Goal: Task Accomplishment & Management: Complete application form

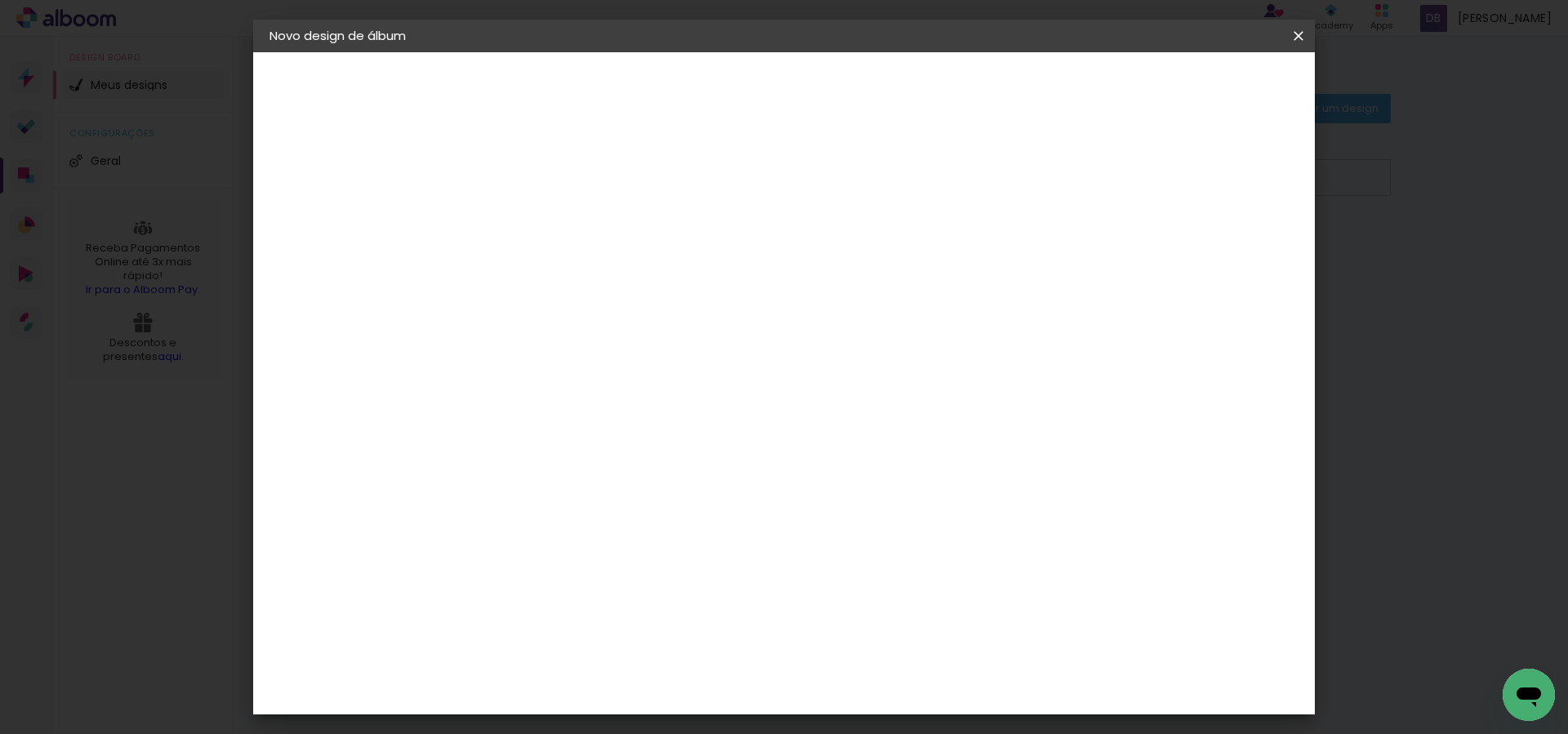
click at [537, 232] on div at bounding box center [537, 233] width 0 height 2
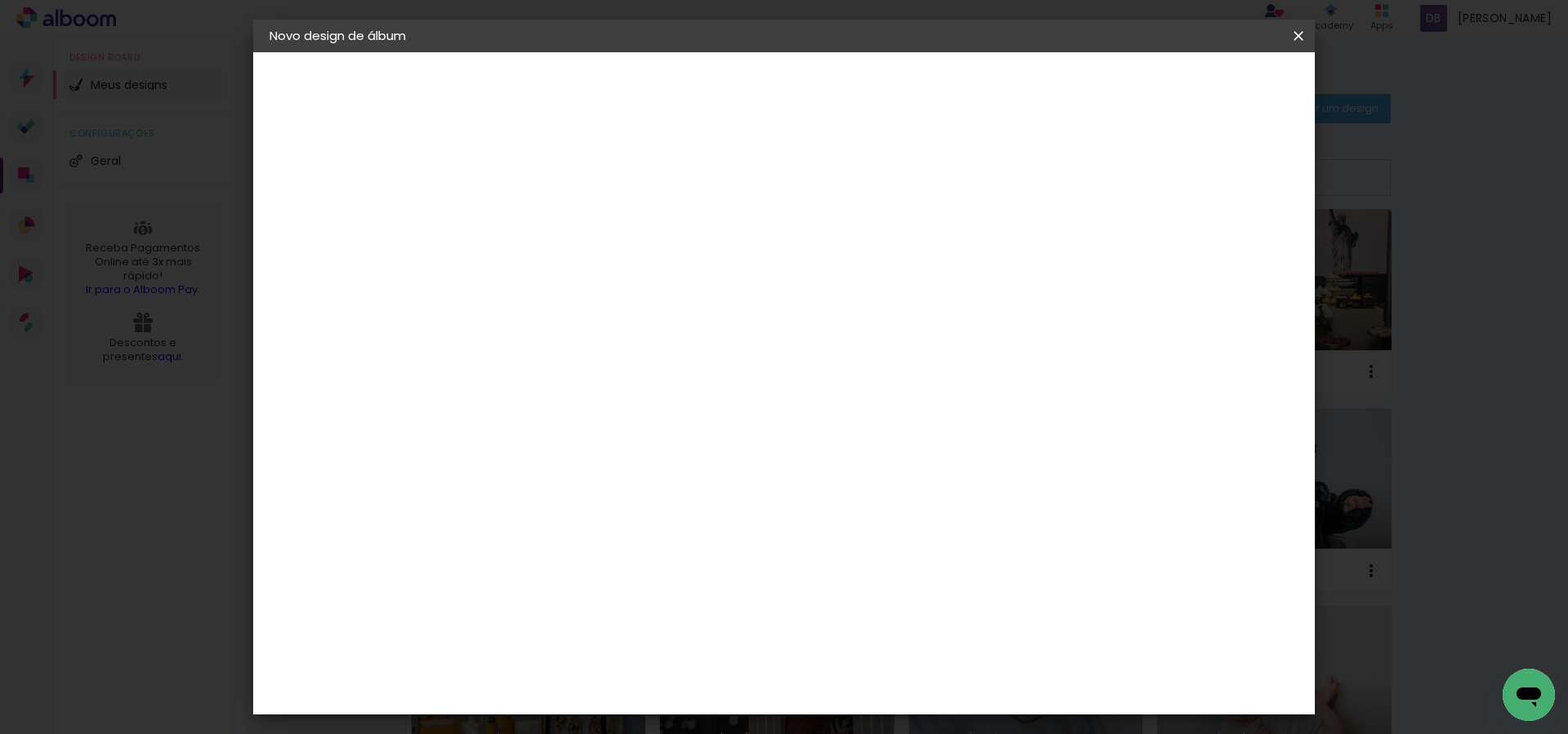
type input "[PERSON_NAME], [GEOGRAPHIC_DATA] e"
type paper-input "[PERSON_NAME], [GEOGRAPHIC_DATA] e"
type input "[PERSON_NAME], [PERSON_NAME] e [PERSON_NAME]"
type paper-input "[PERSON_NAME], [PERSON_NAME] e [PERSON_NAME]"
click at [703, 96] on paper-button "Avançar" at bounding box center [664, 85] width 80 height 27
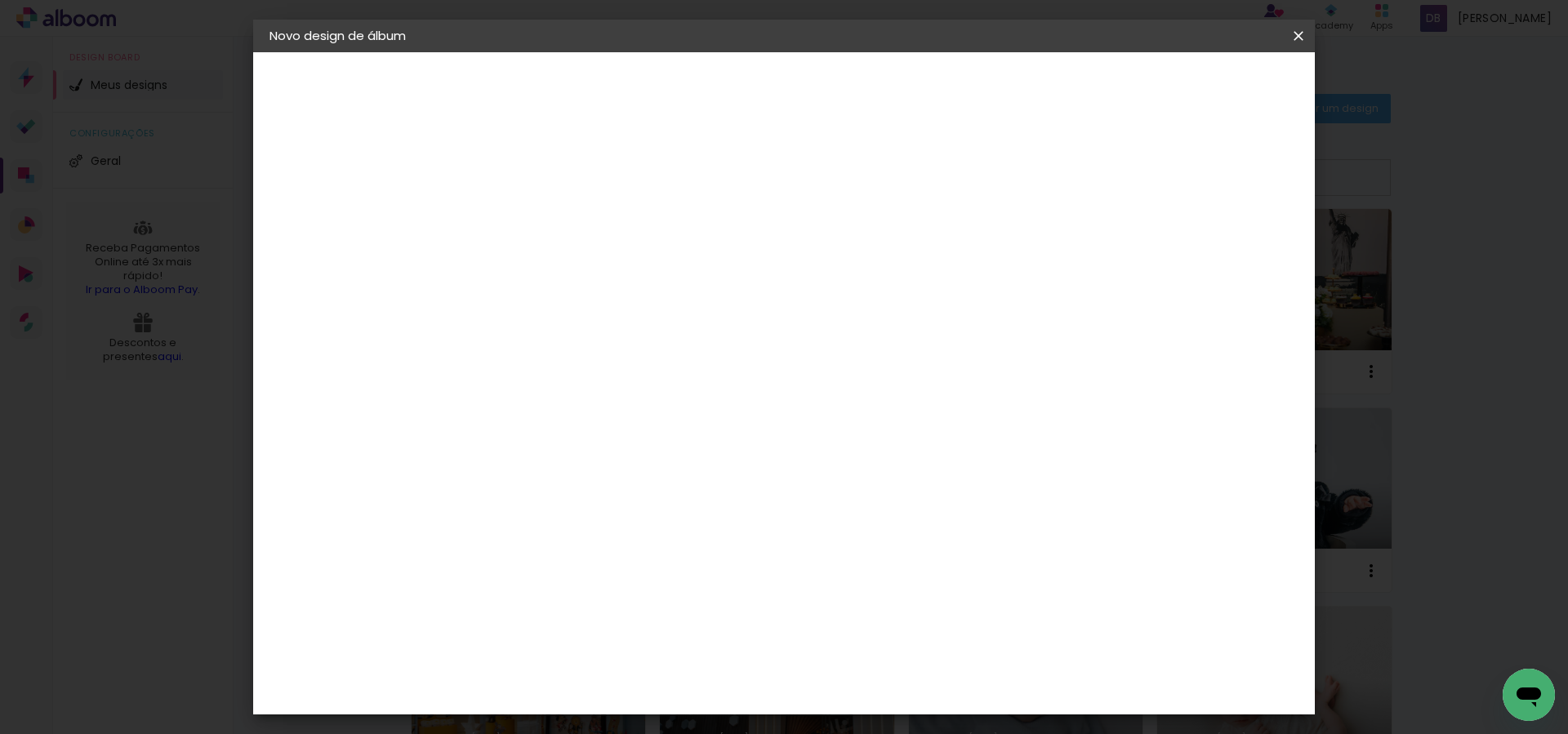
scroll to position [4033, 0]
click at [0, 0] on slot "Avançar" at bounding box center [0, 0] width 0 height 0
click at [600, 272] on input "text" at bounding box center [568, 284] width 63 height 26
click at [0, 0] on slot "Padrão" at bounding box center [0, 0] width 0 height 0
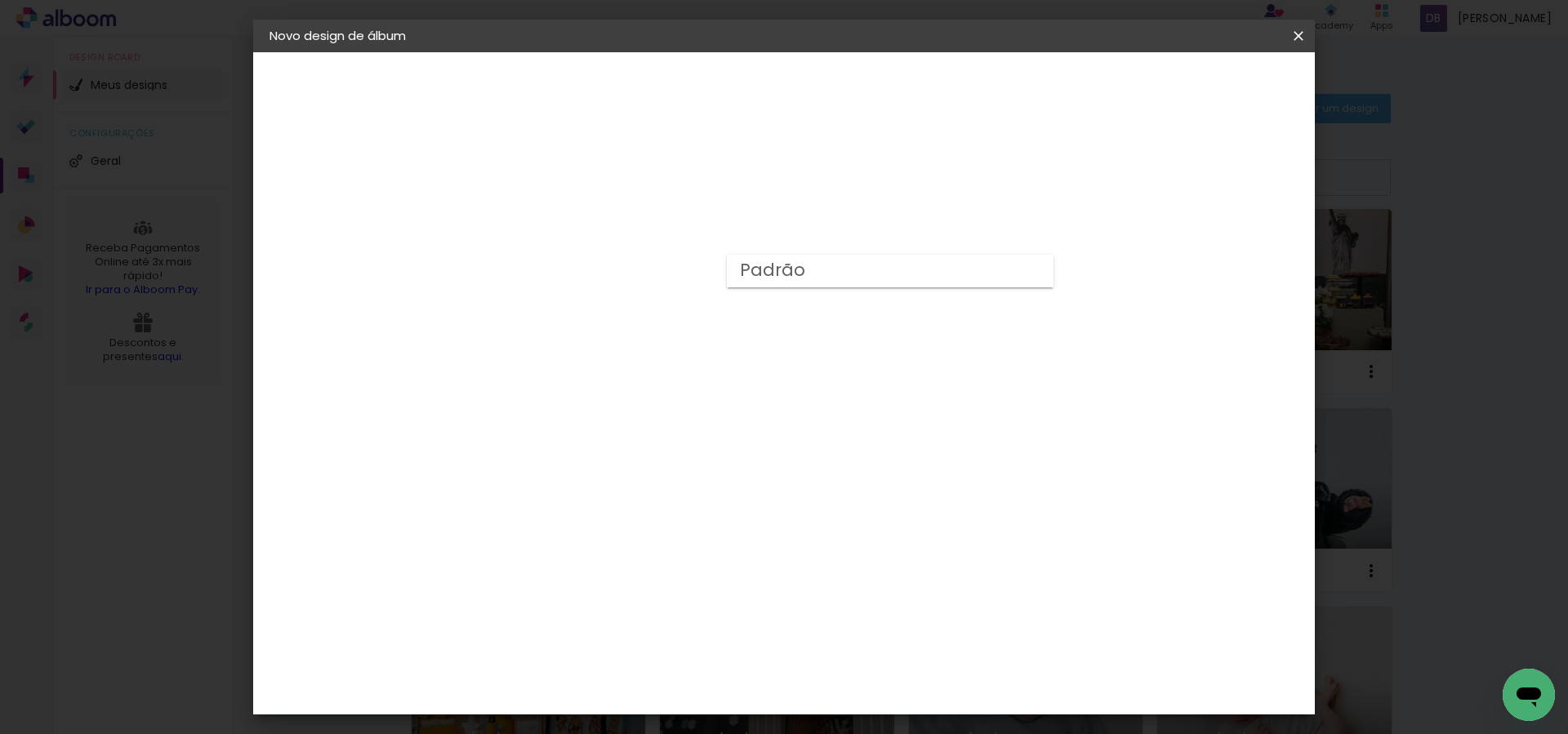
type input "Padrão"
click at [647, 541] on span "25 × 25" at bounding box center [609, 562] width 76 height 43
click at [0, 0] on slot "Avançar" at bounding box center [0, 0] width 0 height 0
click at [1208, 81] on span "Iniciar design" at bounding box center [1171, 86] width 74 height 11
